Goal: Navigation & Orientation: Find specific page/section

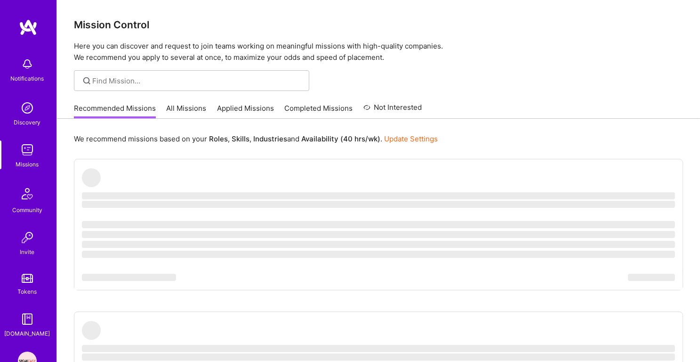
click at [258, 48] on p "Here you can discover and request to join teams working on meaningful missions …" at bounding box center [378, 51] width 609 height 23
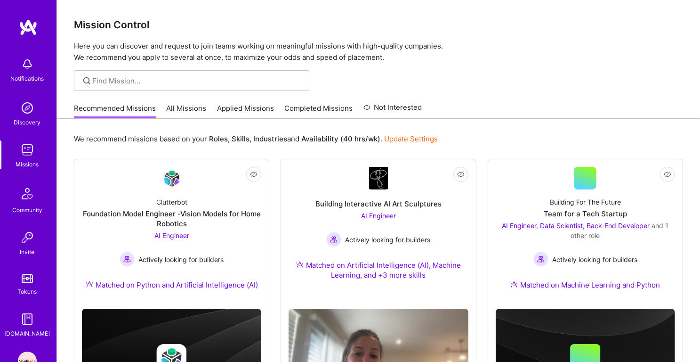
click at [258, 58] on p "Here you can discover and request to join teams working on meaningful missions …" at bounding box center [378, 51] width 609 height 23
click at [33, 109] on img at bounding box center [27, 107] width 19 height 19
